Goal: Task Accomplishment & Management: Manage account settings

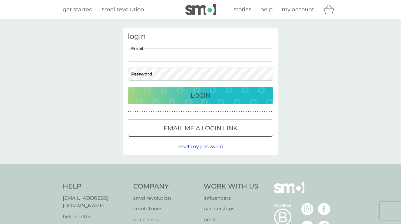
type input "[EMAIL_ADDRESS][DOMAIN_NAME]"
click at [200, 95] on button "Login" at bounding box center [200, 96] width 145 height 18
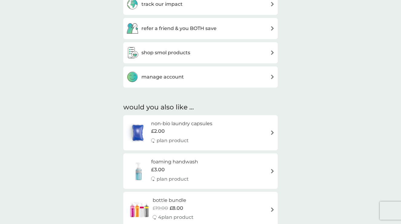
scroll to position [340, 0]
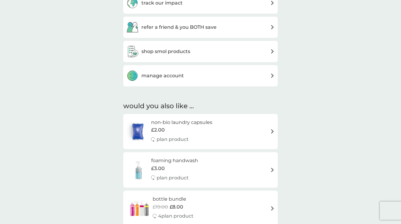
click at [263, 79] on div "manage account" at bounding box center [200, 76] width 148 height 12
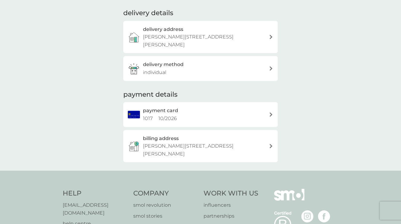
scroll to position [84, 0]
click at [254, 106] on div "payment card 1017 10 / 2026" at bounding box center [206, 113] width 126 height 15
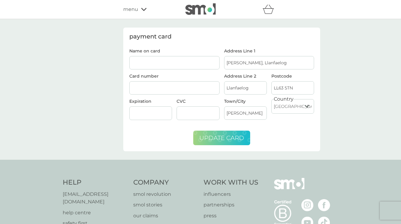
click at [229, 138] on span "update card" at bounding box center [221, 137] width 45 height 7
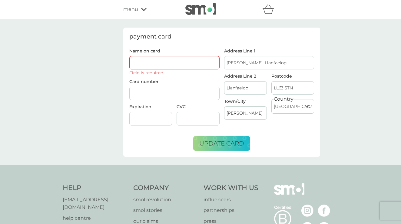
click at [179, 64] on input "Name on card" at bounding box center [174, 62] width 90 height 13
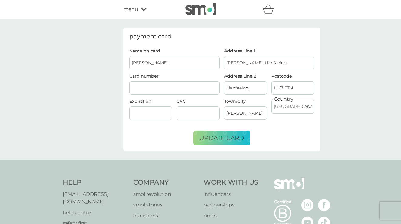
click at [145, 63] on input "[PERSON_NAME]" at bounding box center [174, 62] width 90 height 13
type input "P A [PERSON_NAME]"
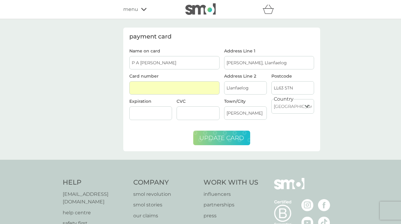
click at [230, 138] on span "update card" at bounding box center [221, 137] width 45 height 7
